Goal: Task Accomplishment & Management: Manage account settings

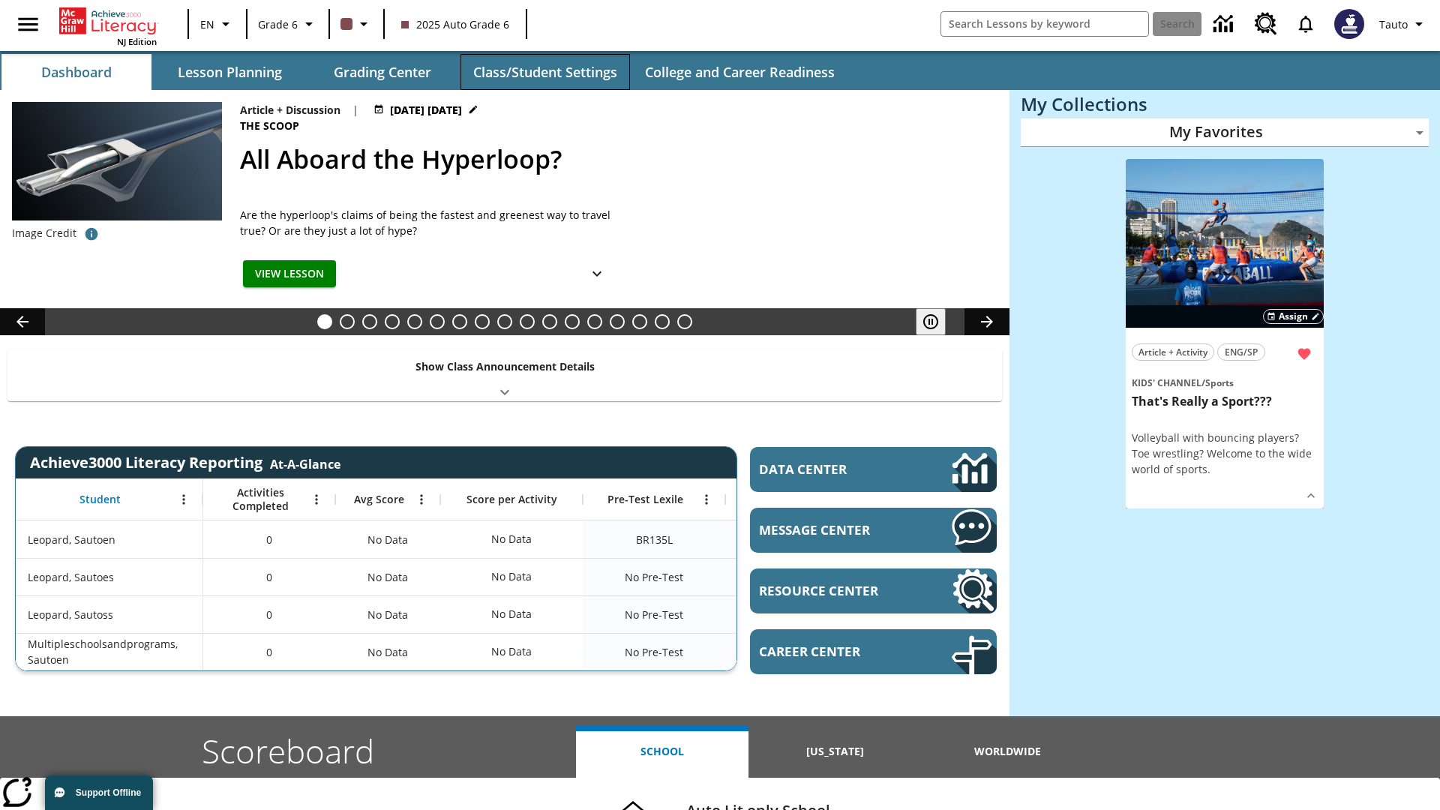
click at [544, 72] on button "Class/Student Settings" at bounding box center [544, 72] width 169 height 36
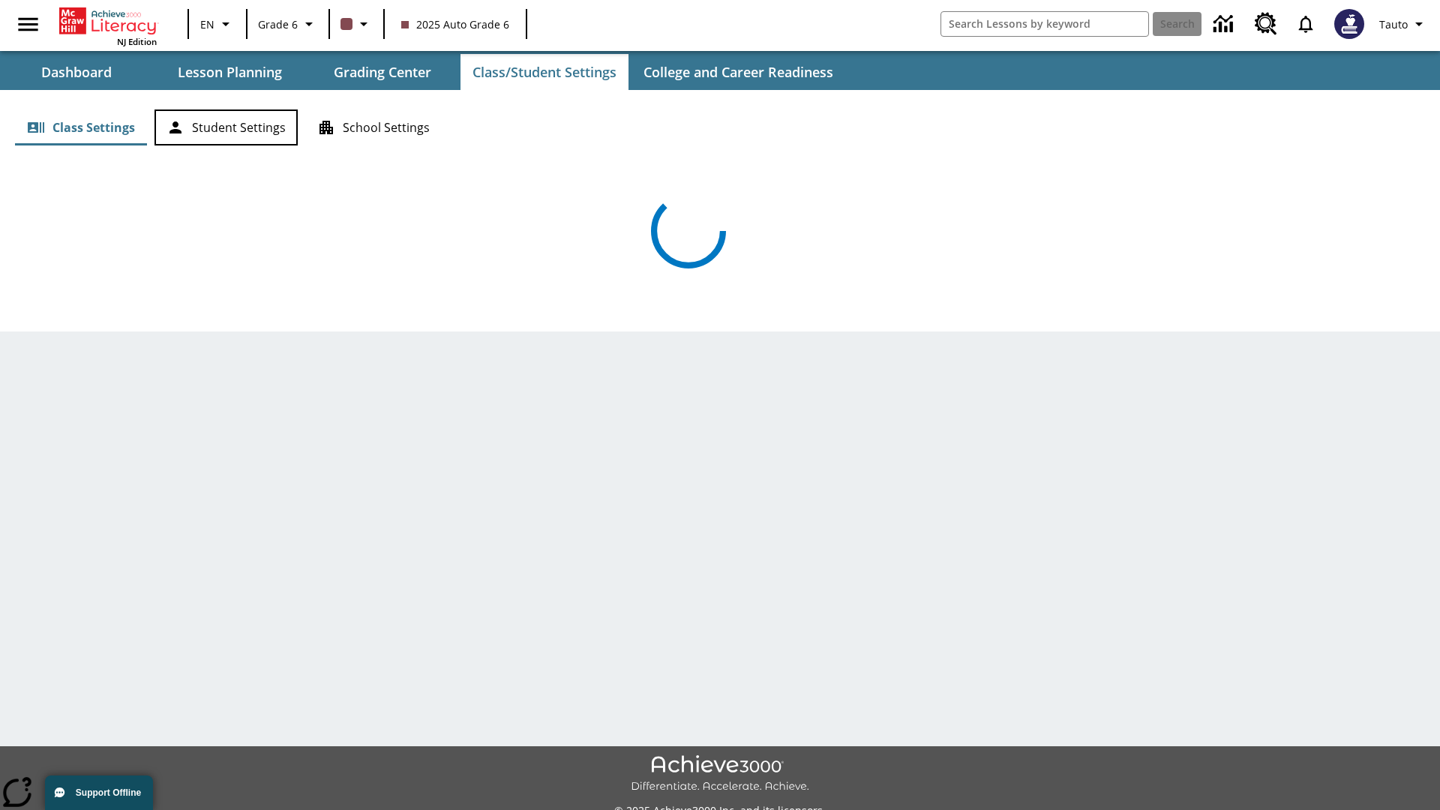
click at [226, 127] on button "Student Settings" at bounding box center [225, 127] width 143 height 36
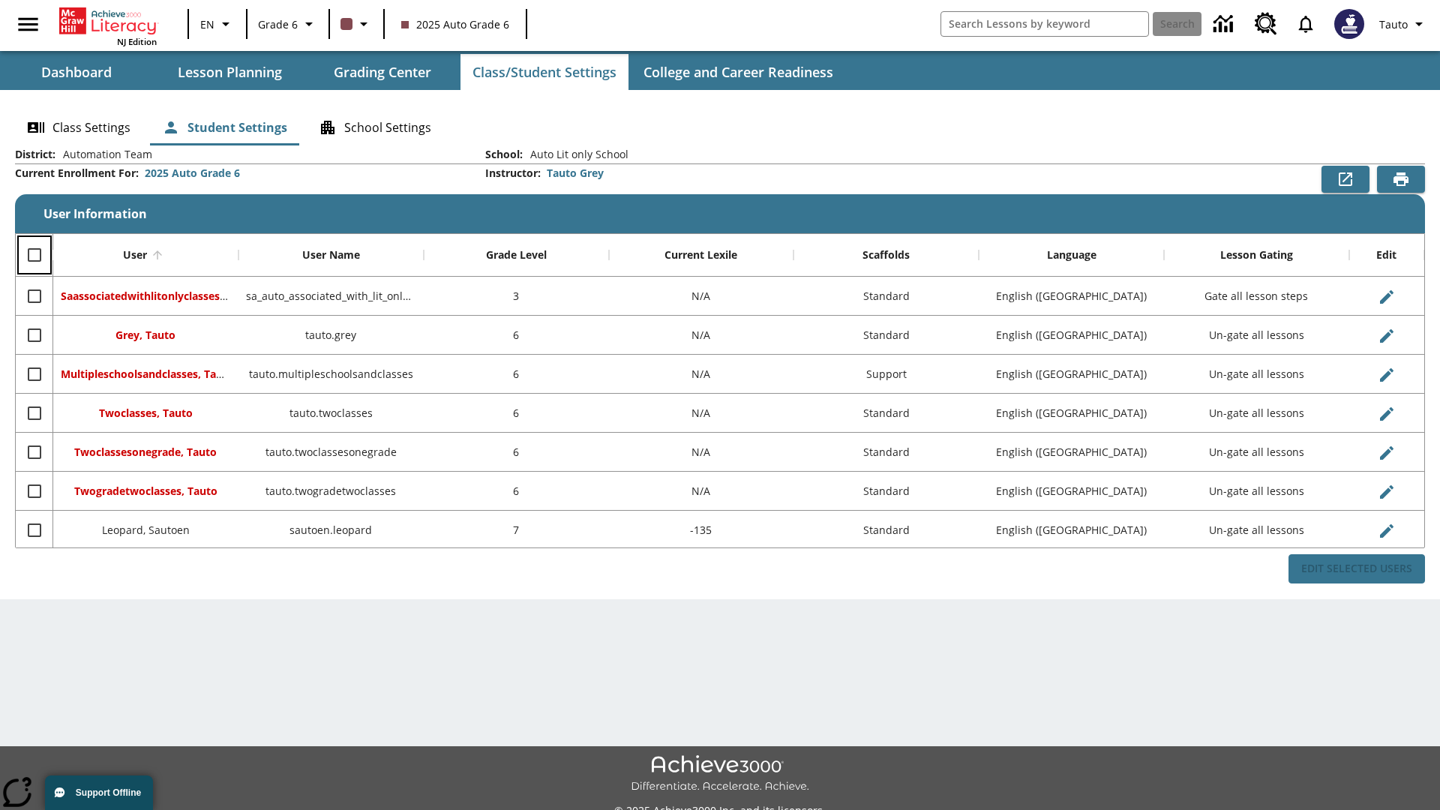
click at [34, 255] on input "Select all rows" at bounding box center [34, 254] width 31 height 31
checkbox input "true"
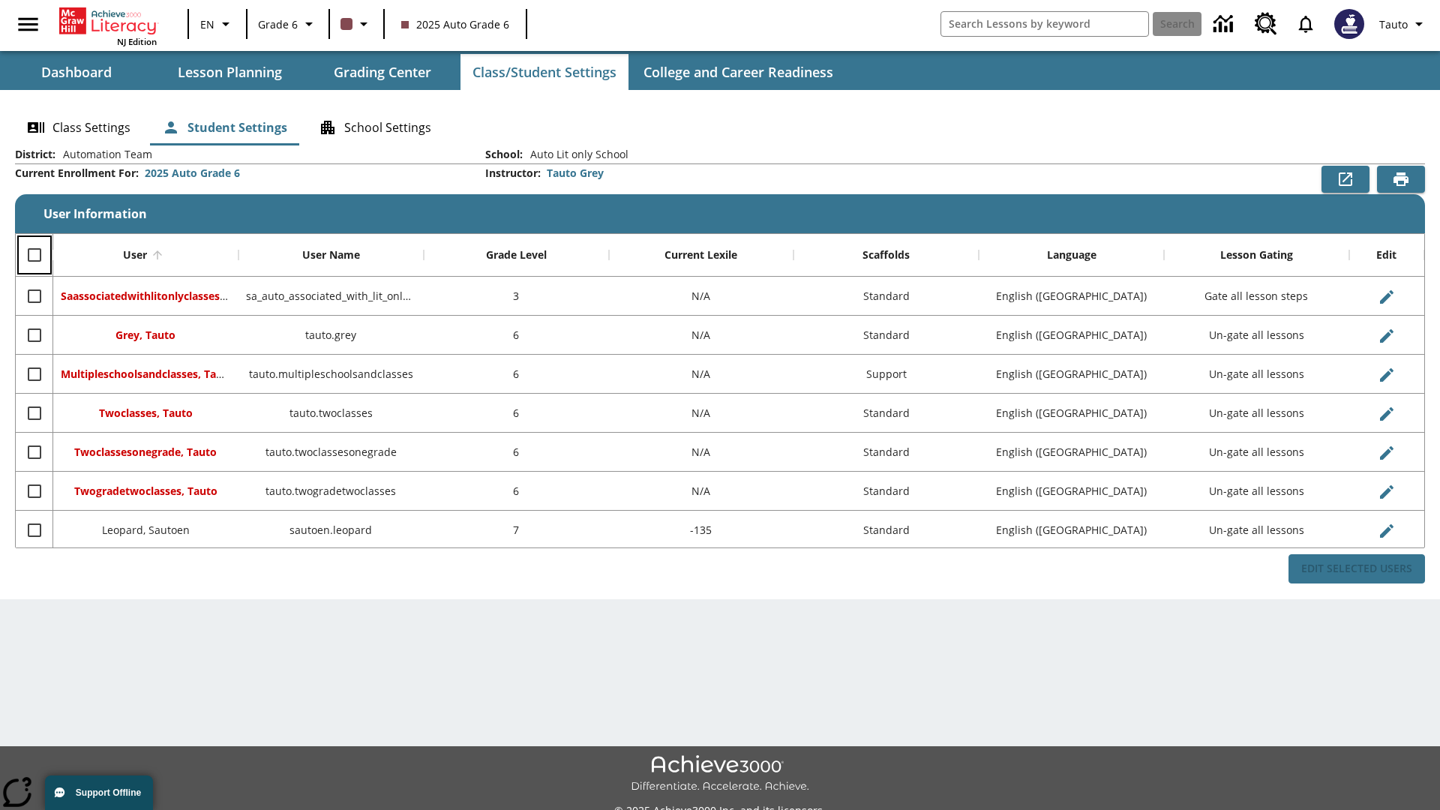
checkbox input "true"
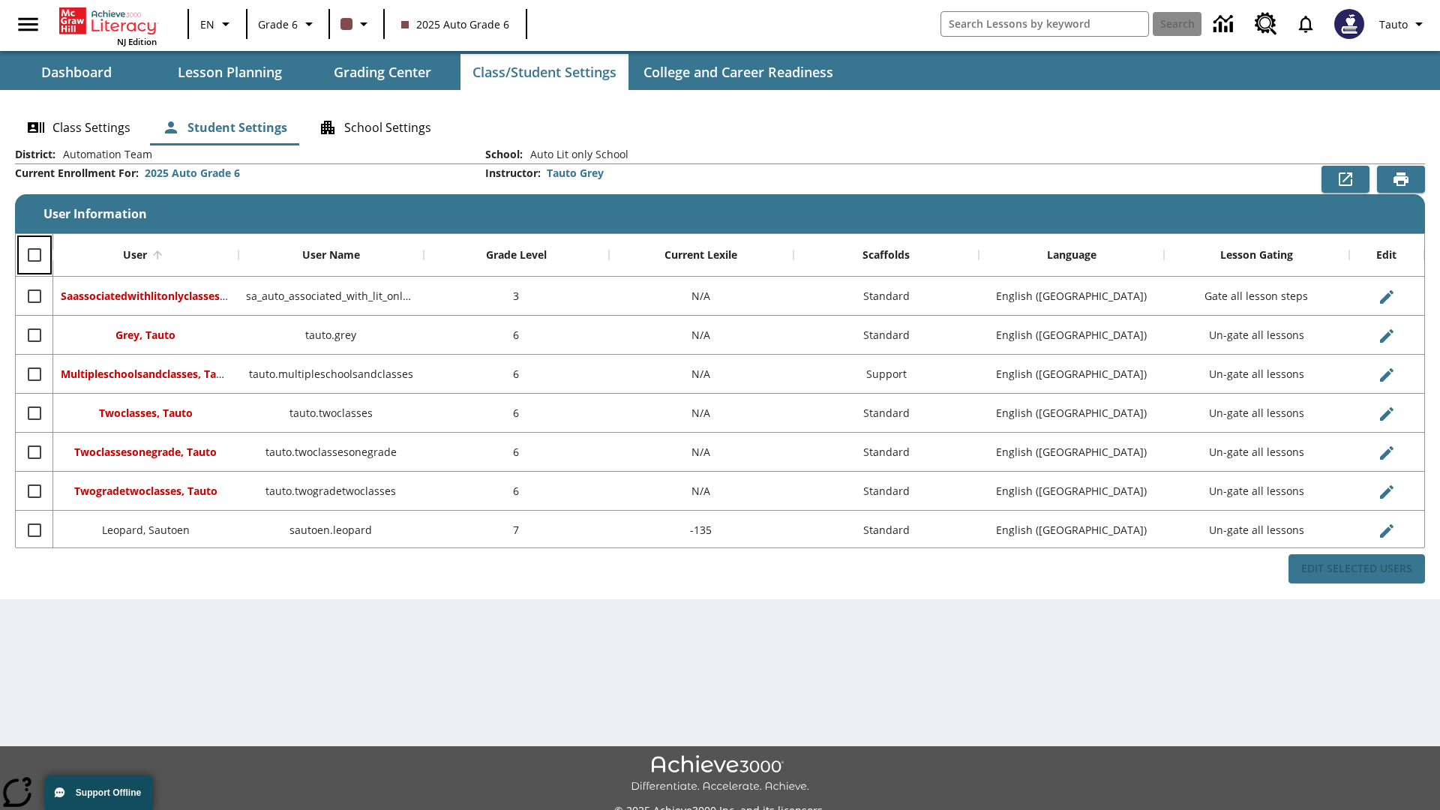
checkbox input "true"
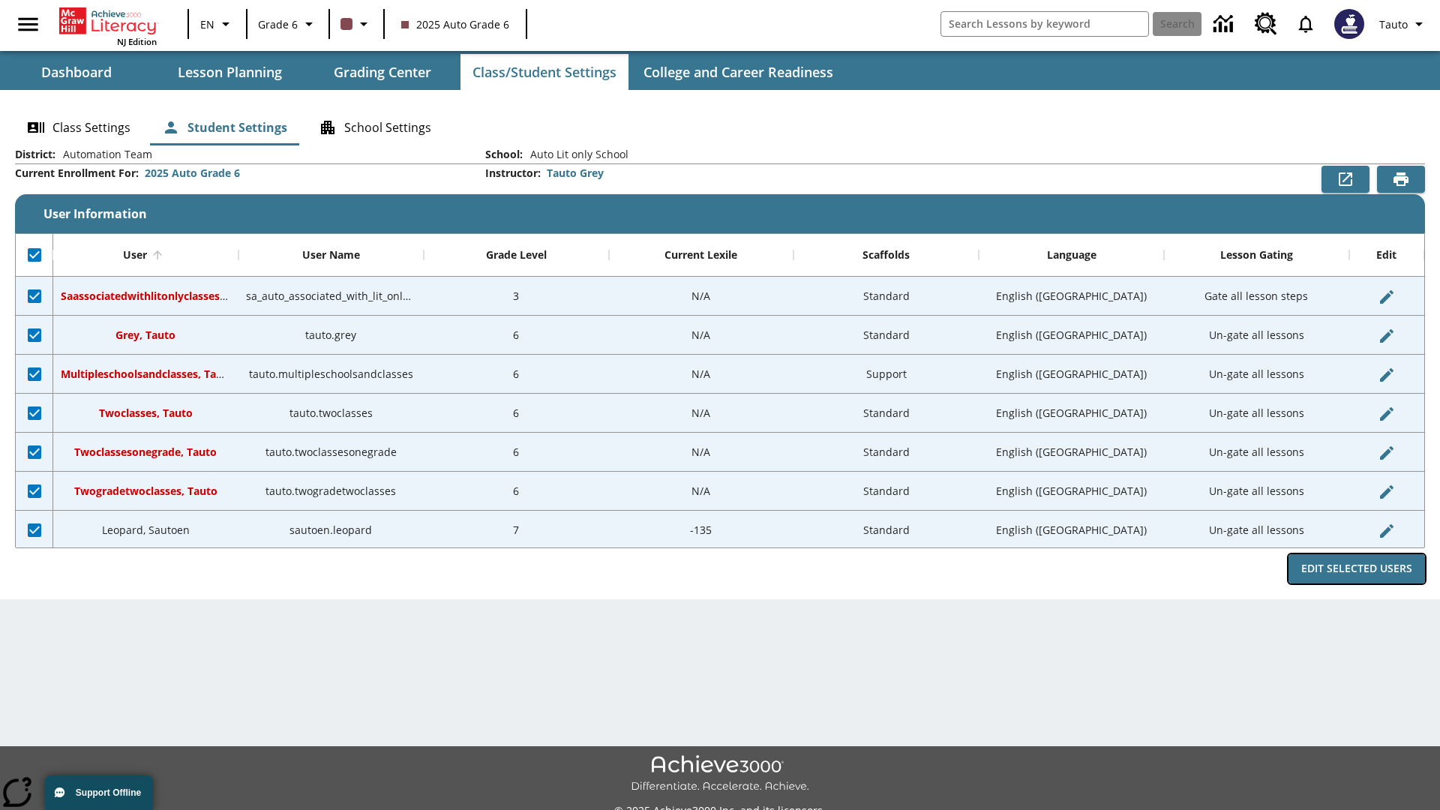
click at [1357, 568] on button "Edit Selected Users" at bounding box center [1356, 568] width 136 height 29
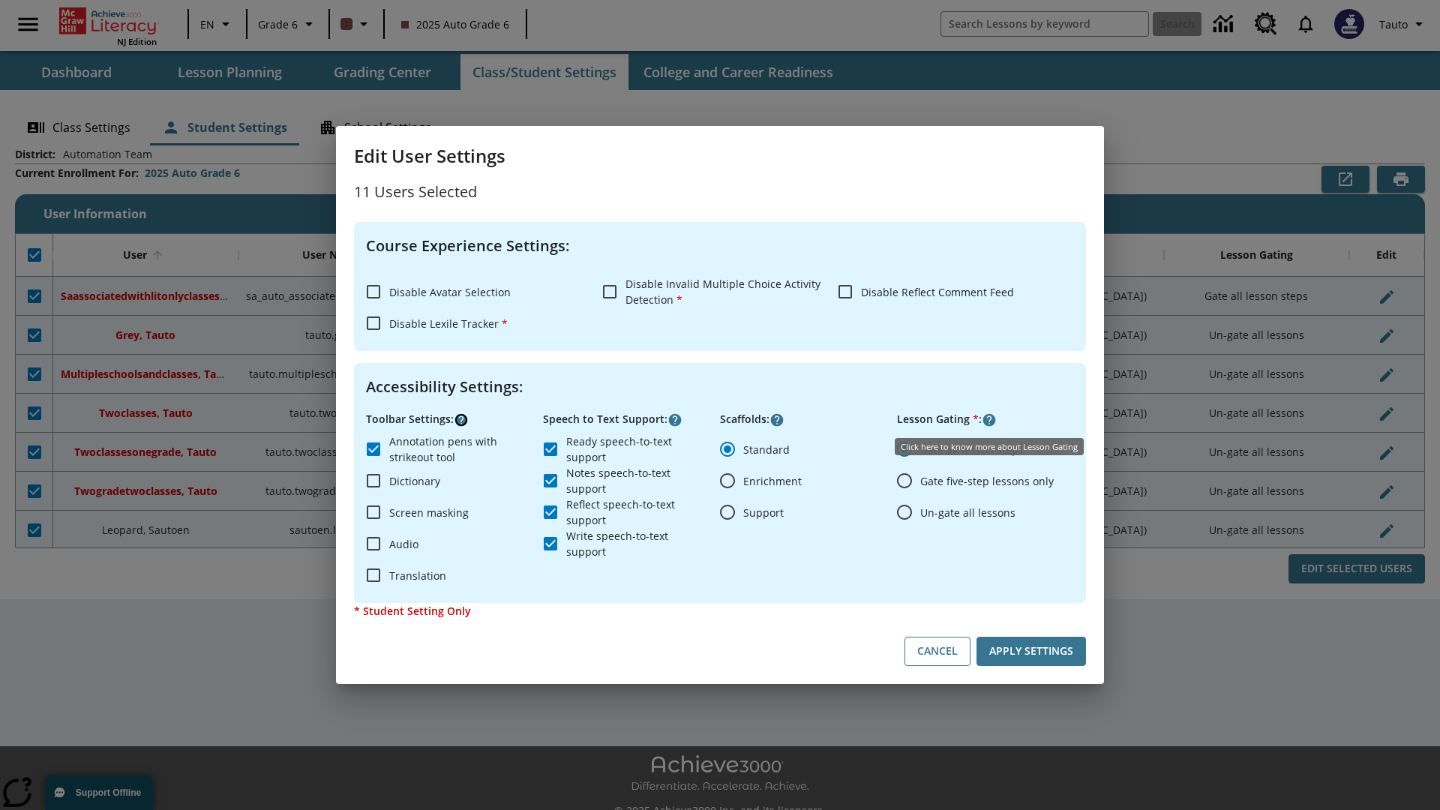
click at [461, 420] on icon "Click here to know more about" at bounding box center [461, 419] width 15 height 15
click at [675, 420] on icon "Click here to know more about" at bounding box center [674, 419] width 15 height 15
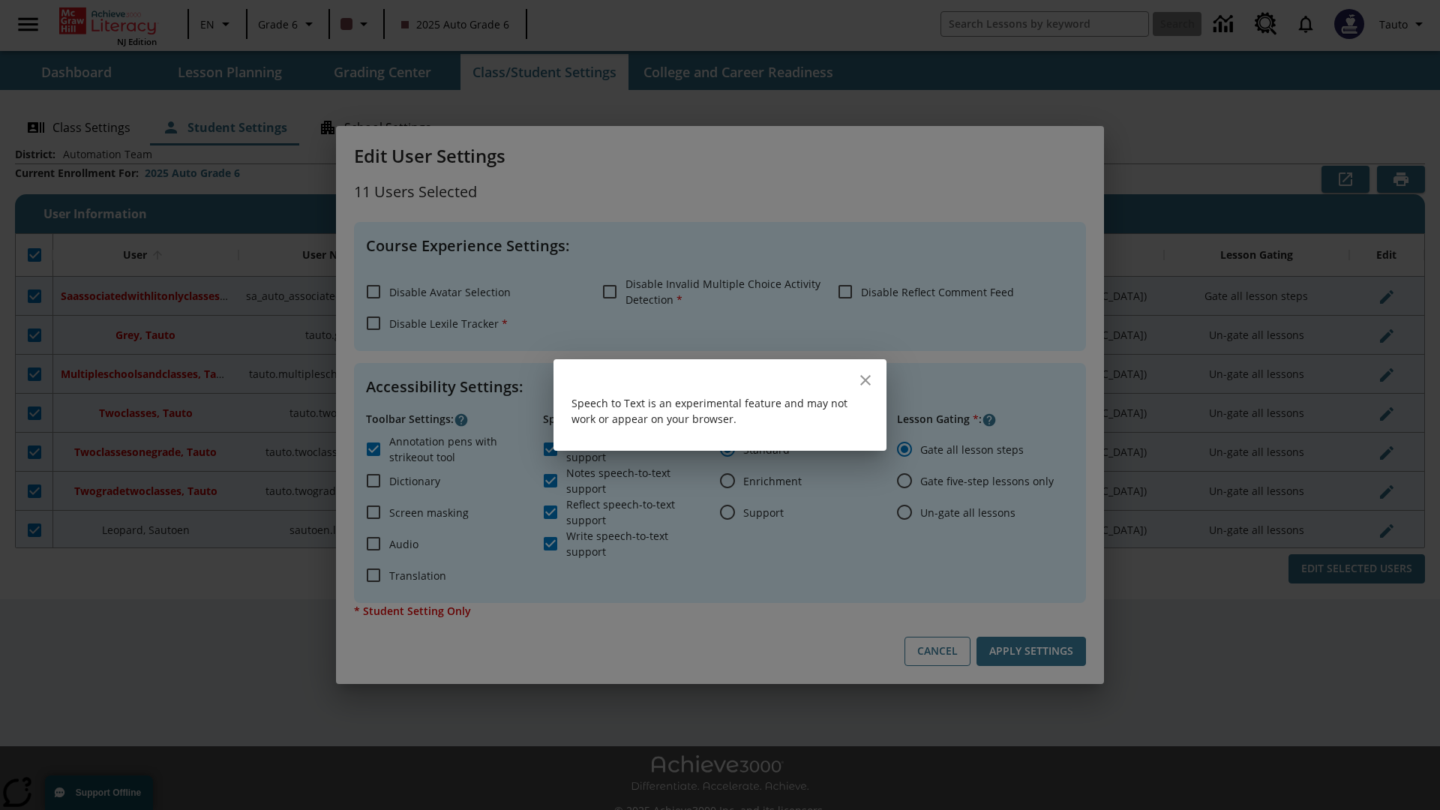
click at [865, 380] on icon "close" at bounding box center [865, 380] width 10 height 10
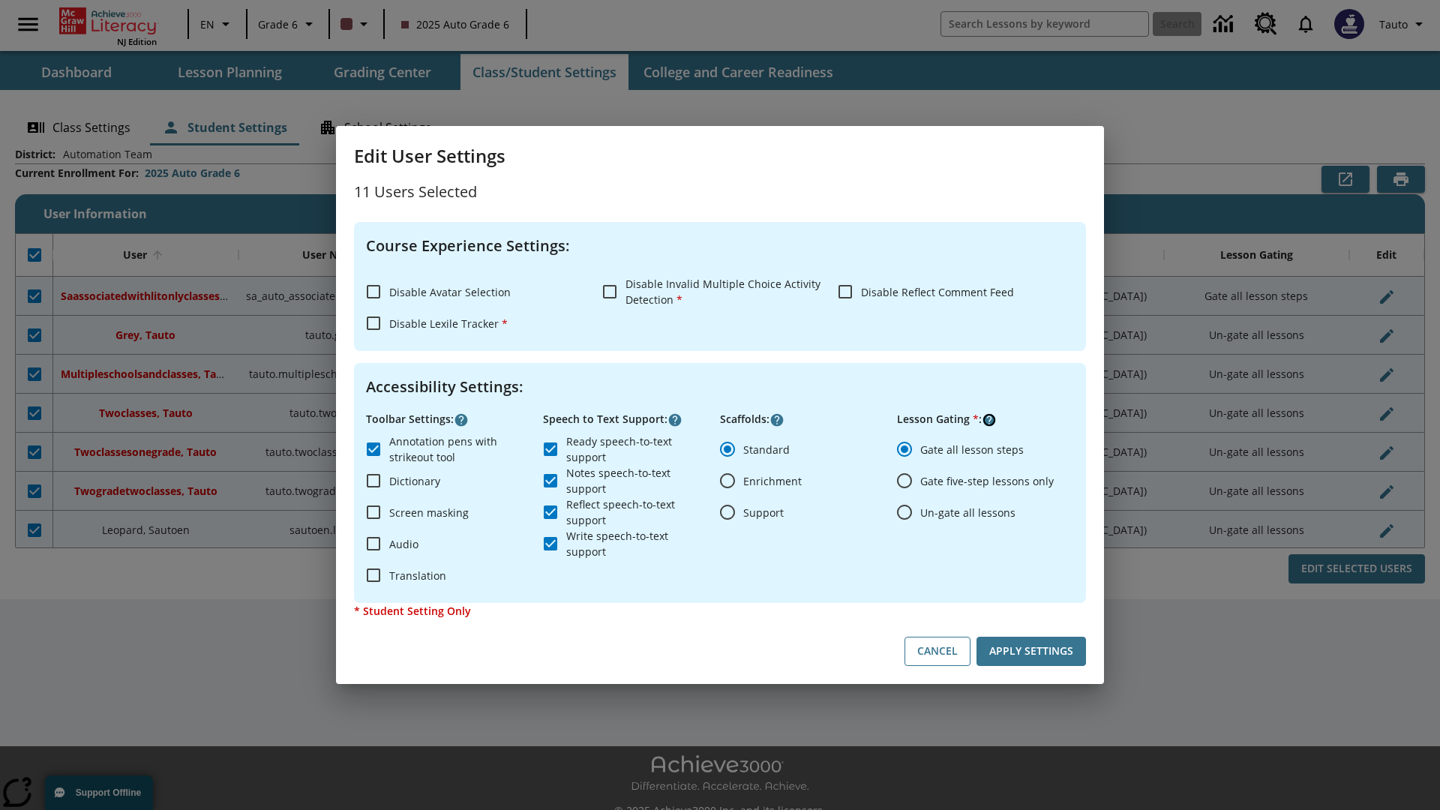
click at [989, 420] on icon "Click here to know more about" at bounding box center [989, 419] width 15 height 15
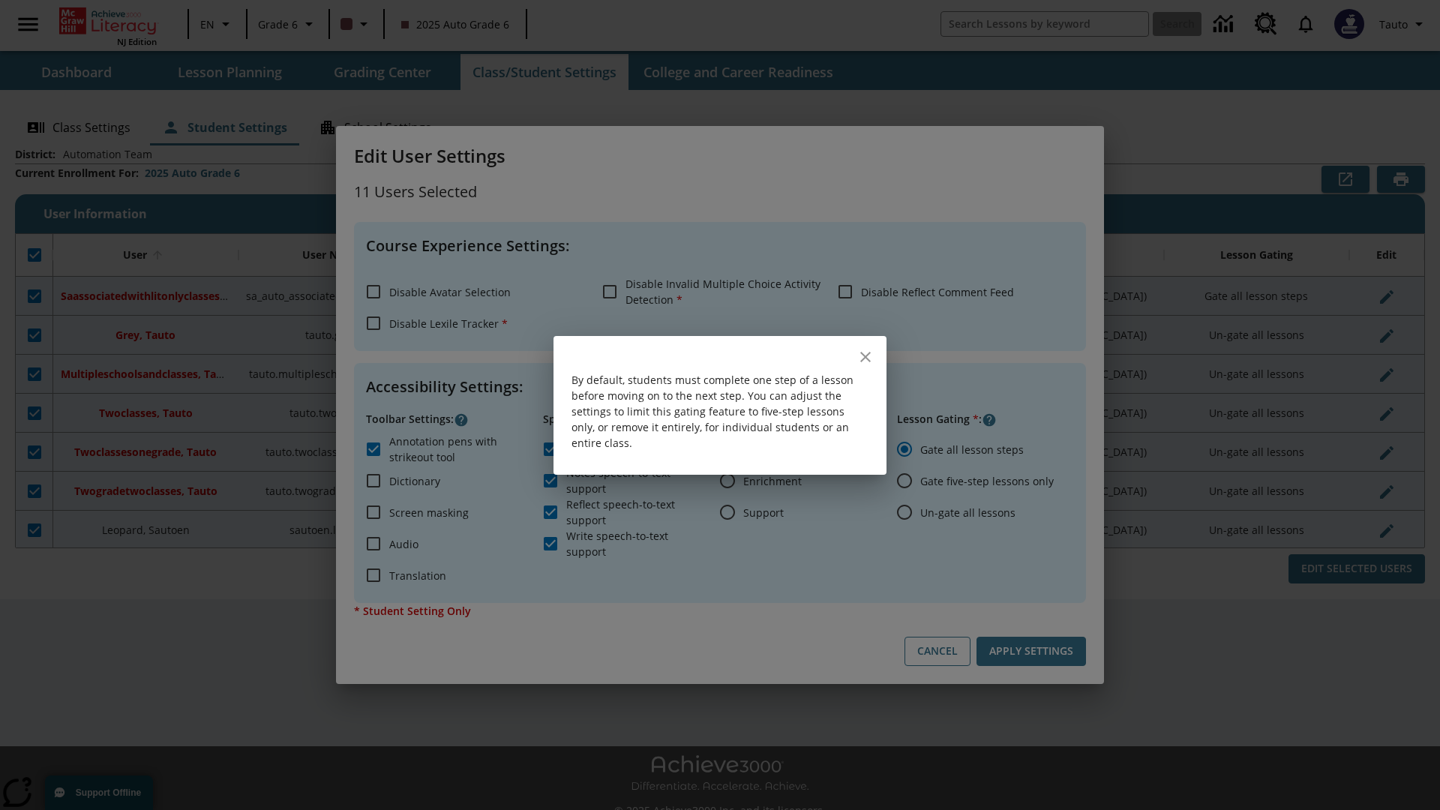
click at [865, 356] on icon "close" at bounding box center [865, 357] width 10 height 10
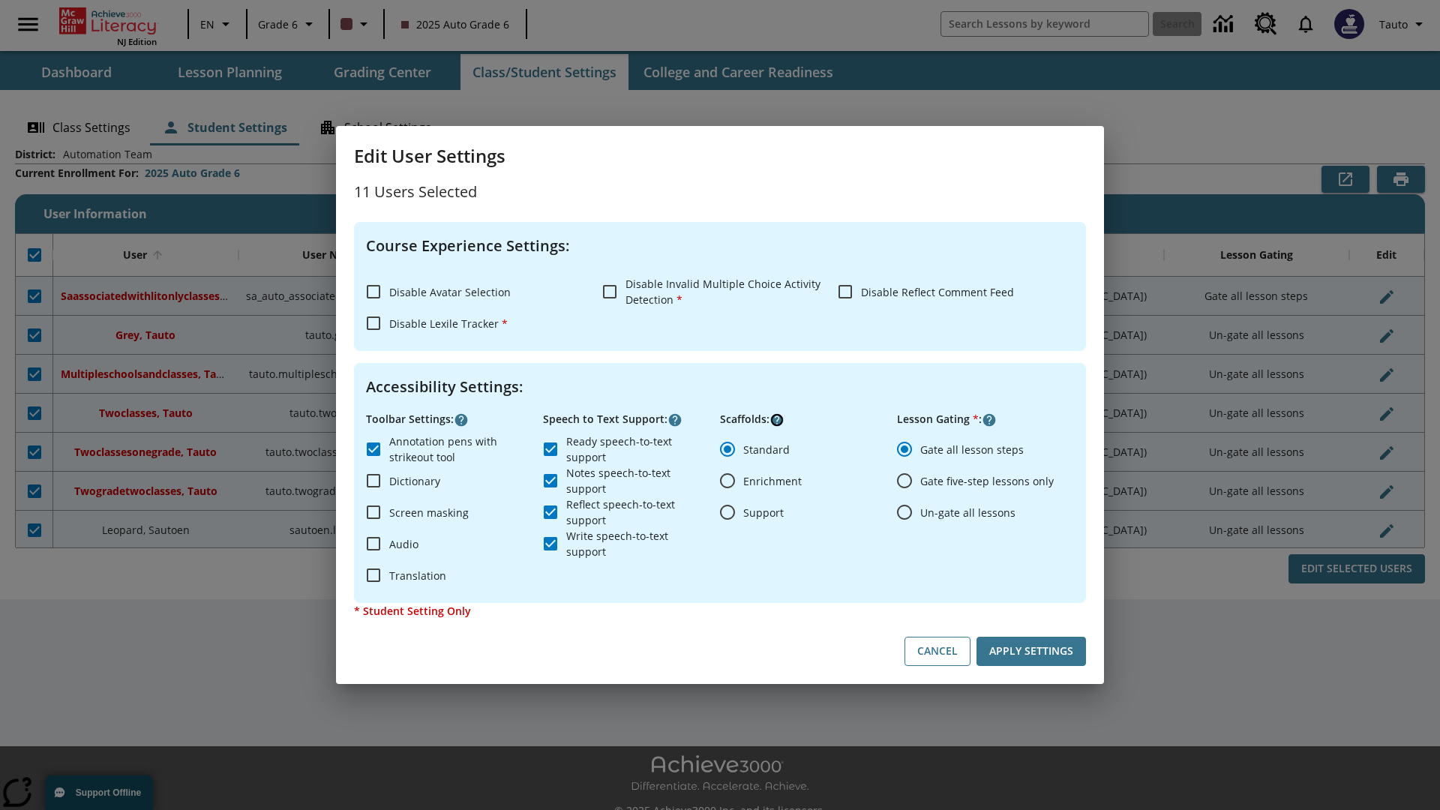
click at [777, 420] on icon "Click here to know more about" at bounding box center [776, 419] width 15 height 15
